Goal: Task Accomplishment & Management: Use online tool/utility

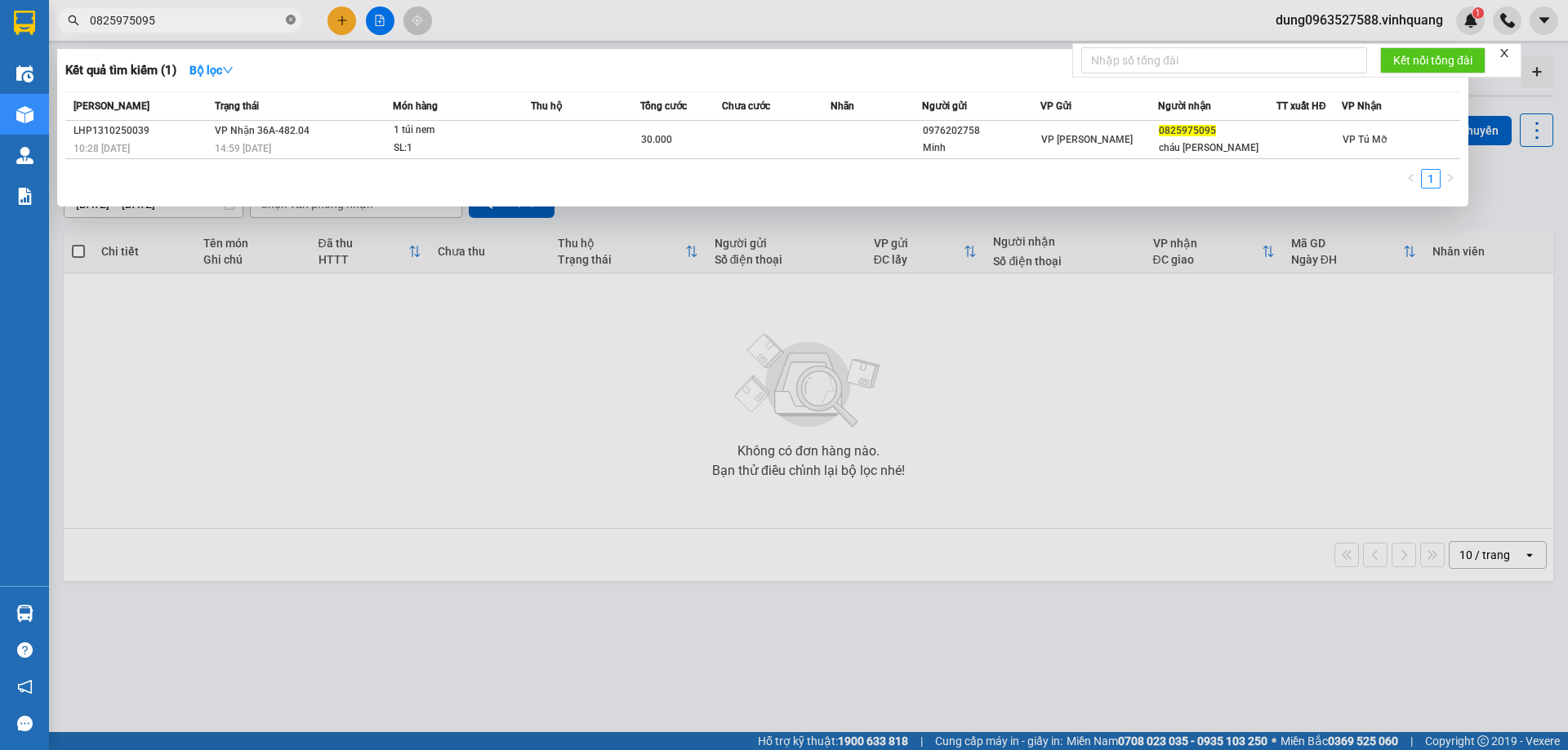
click at [288, 21] on icon "close-circle" at bounding box center [291, 19] width 10 height 10
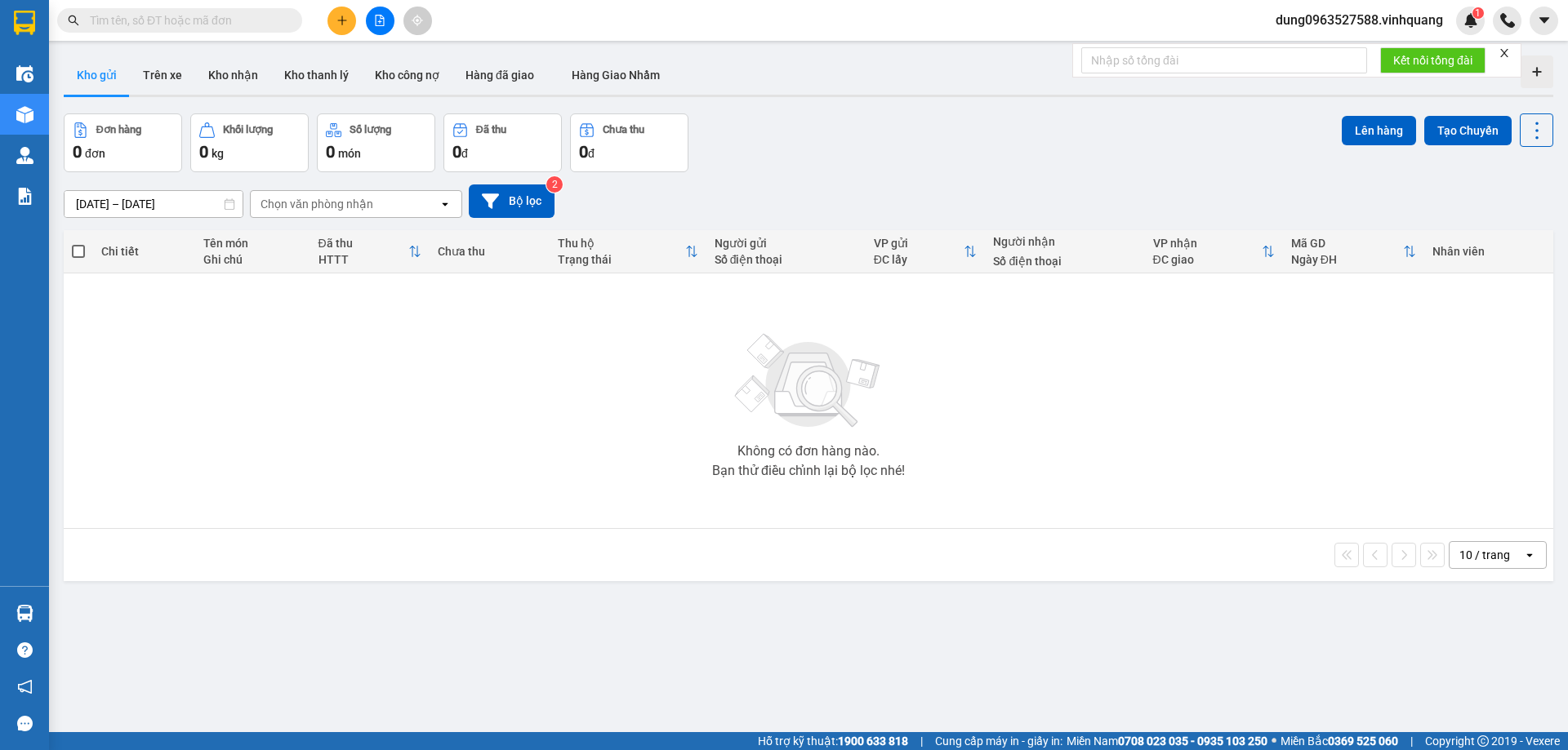
click at [255, 18] on input "text" at bounding box center [186, 20] width 193 height 18
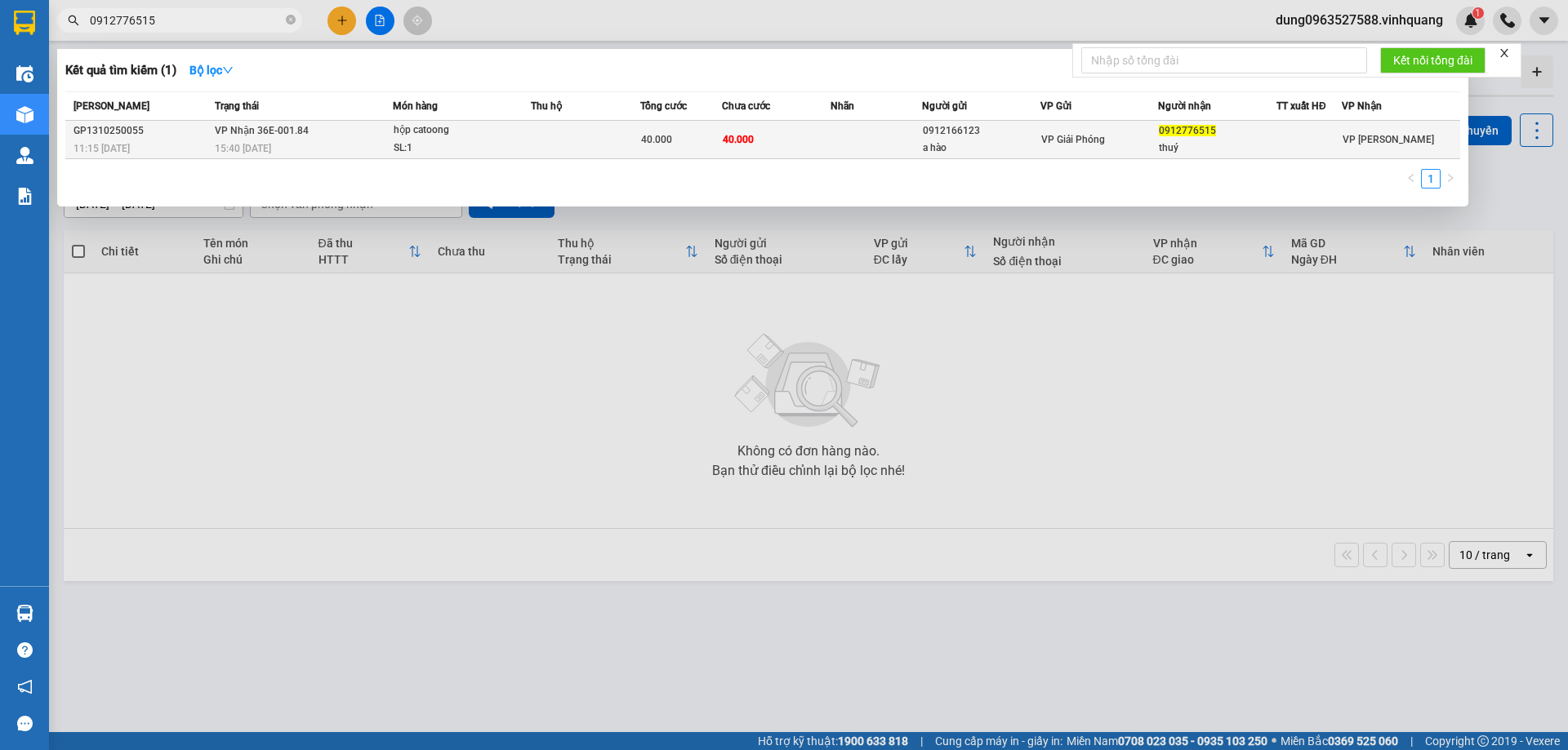
type input "0912776515"
click at [512, 130] on div "hộp catoong" at bounding box center [454, 130] width 122 height 18
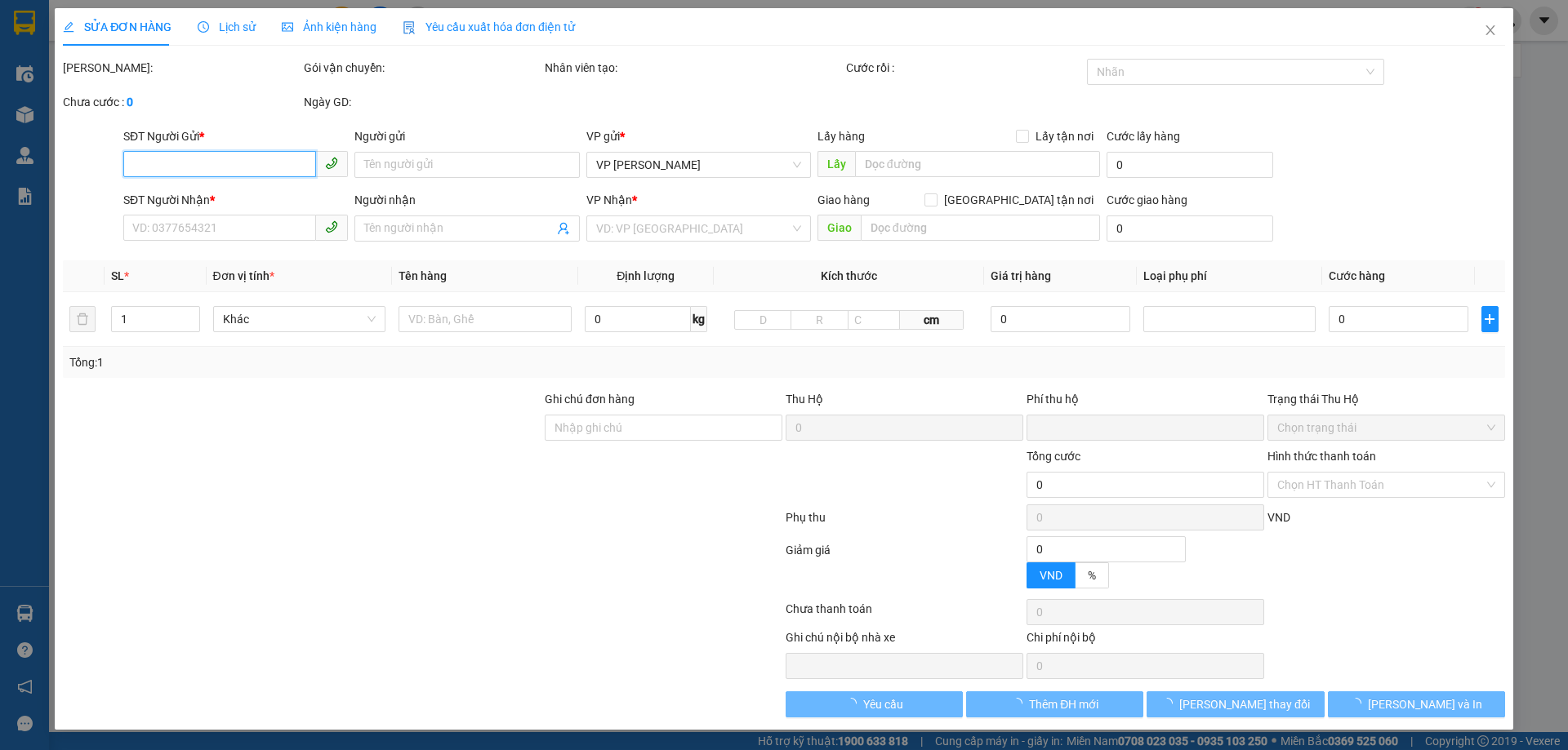
type input "0912166123"
type input "a hào"
type input "0912776515"
type input "thuý"
type input "0"
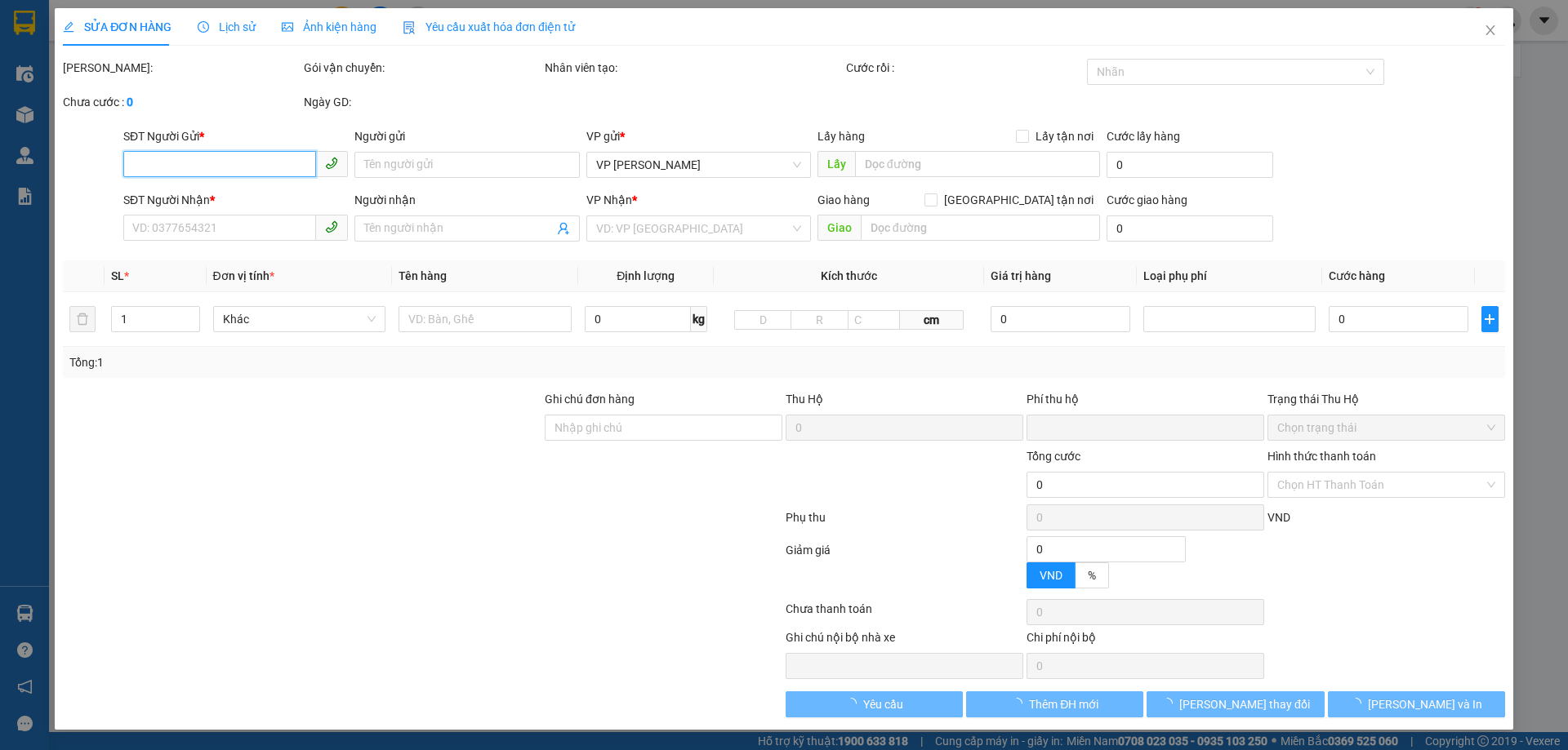
type input "40.000"
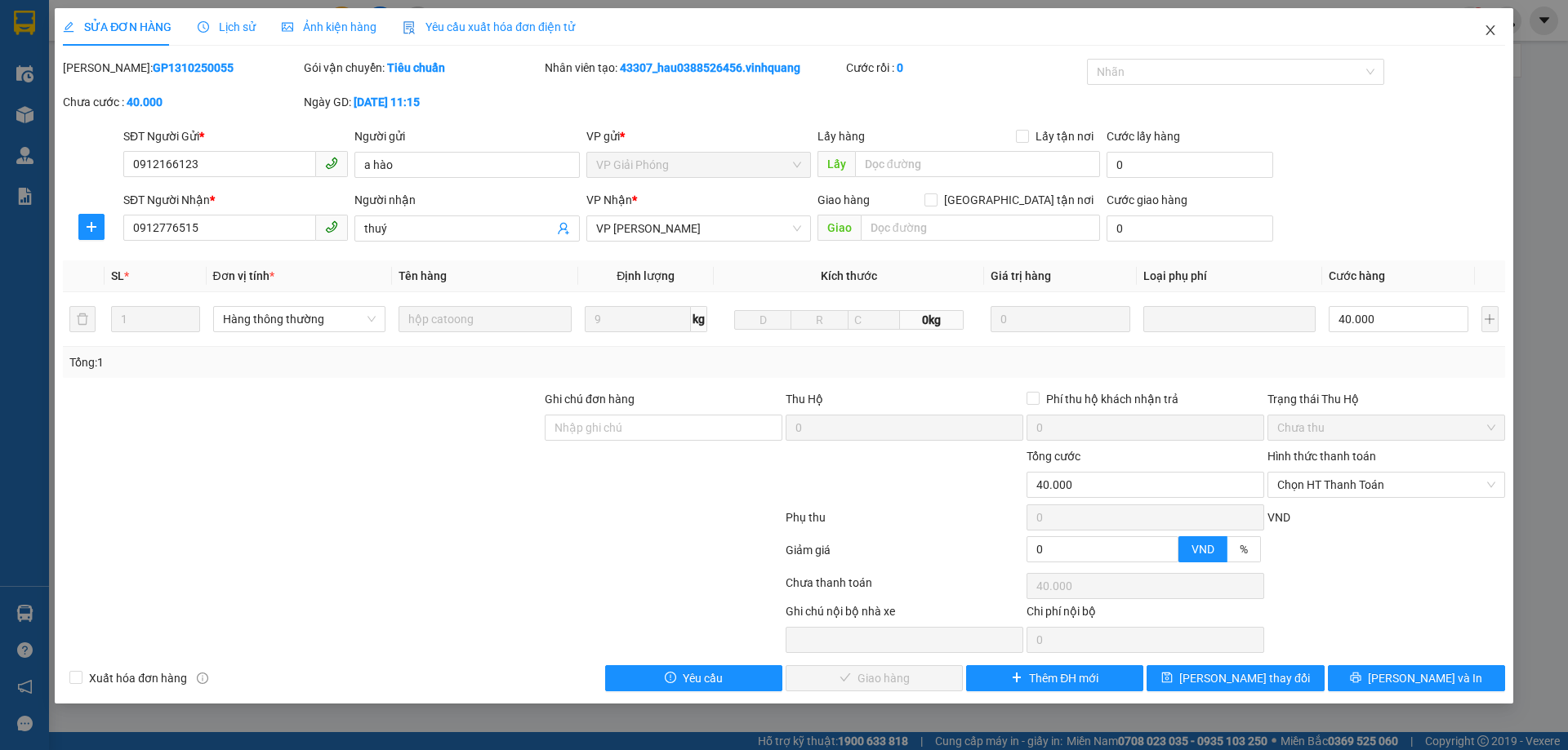
click at [1488, 25] on icon "close" at bounding box center [1491, 30] width 13 height 13
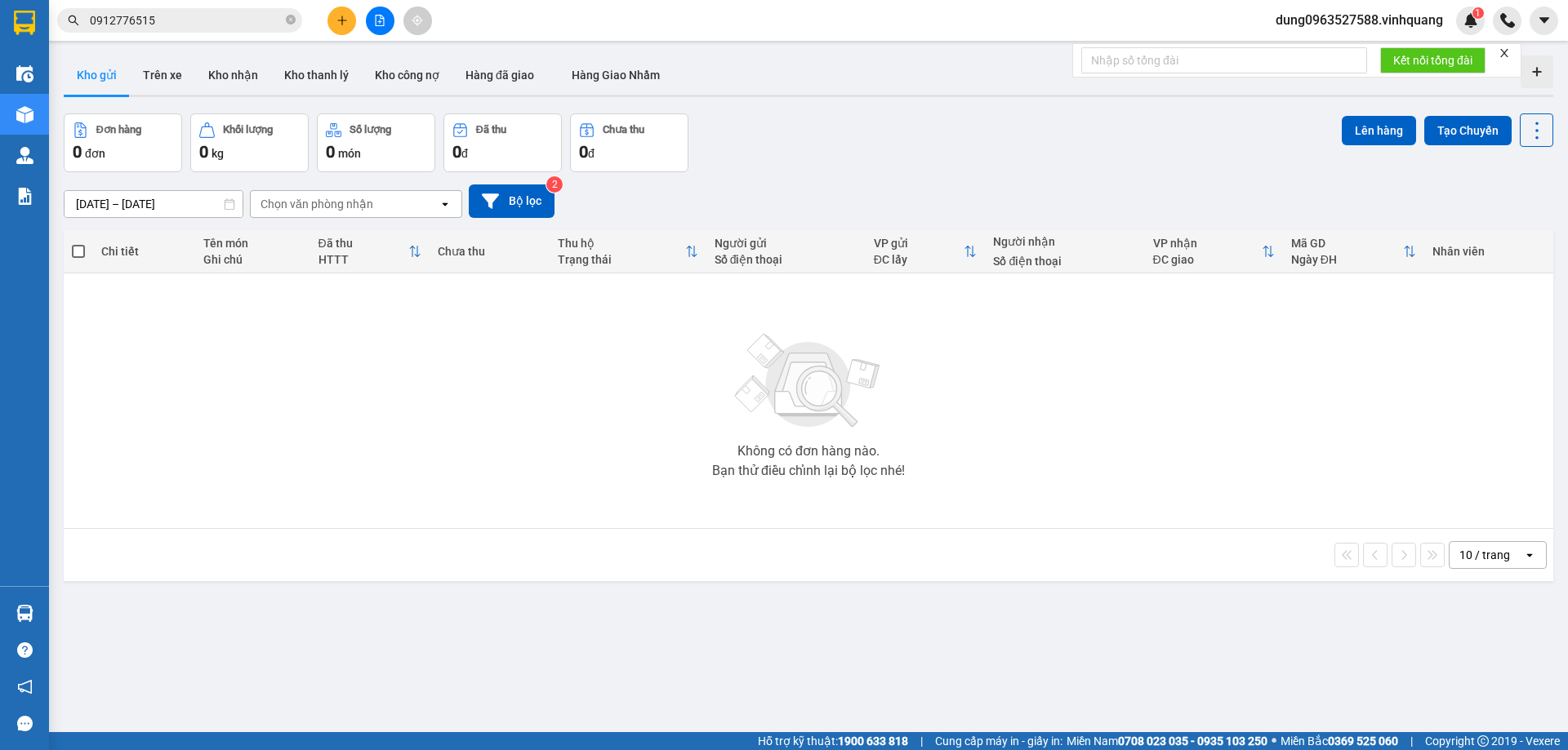
click at [161, 24] on input "0912776515" at bounding box center [186, 20] width 193 height 18
